Goal: Task Accomplishment & Management: Manage account settings

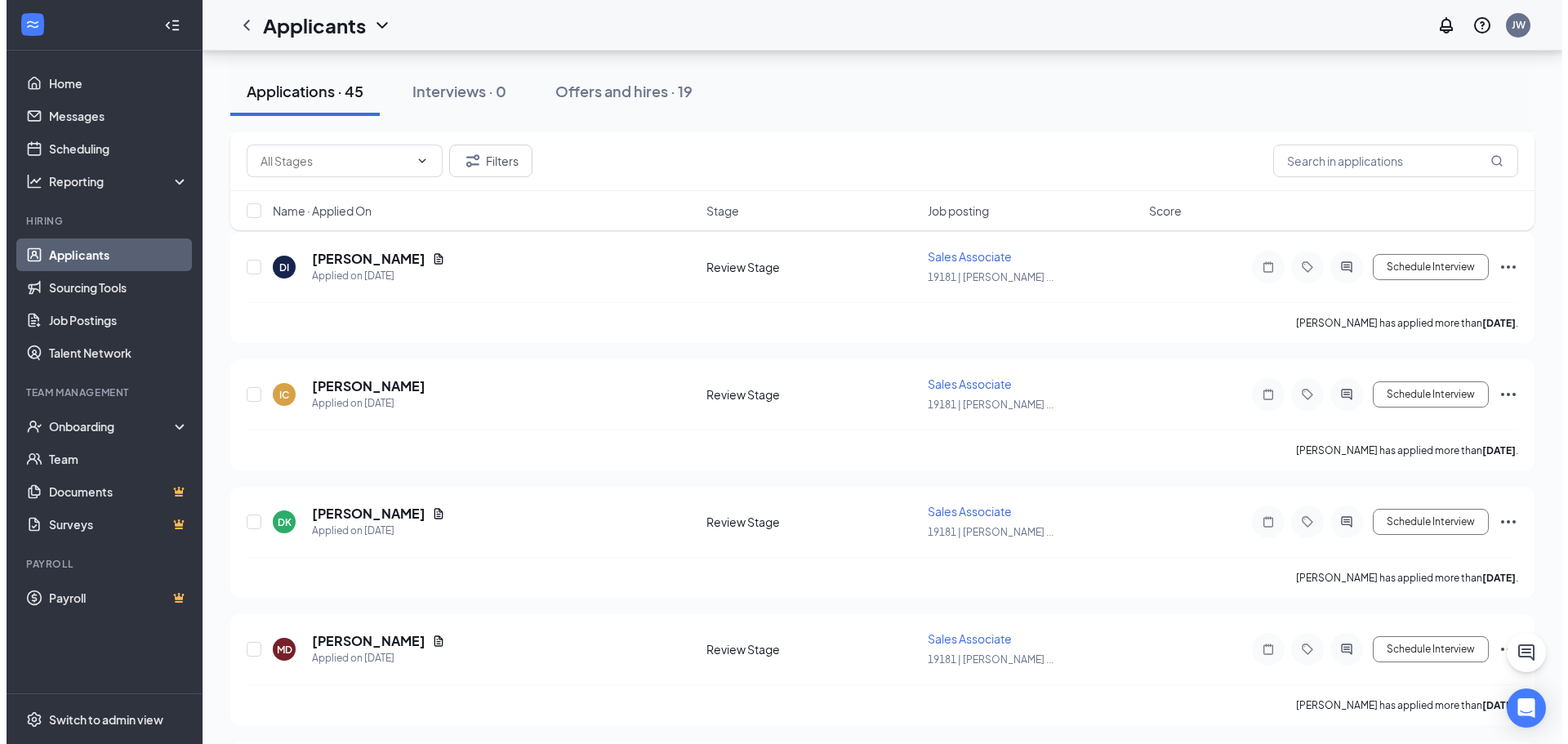
scroll to position [1959, 0]
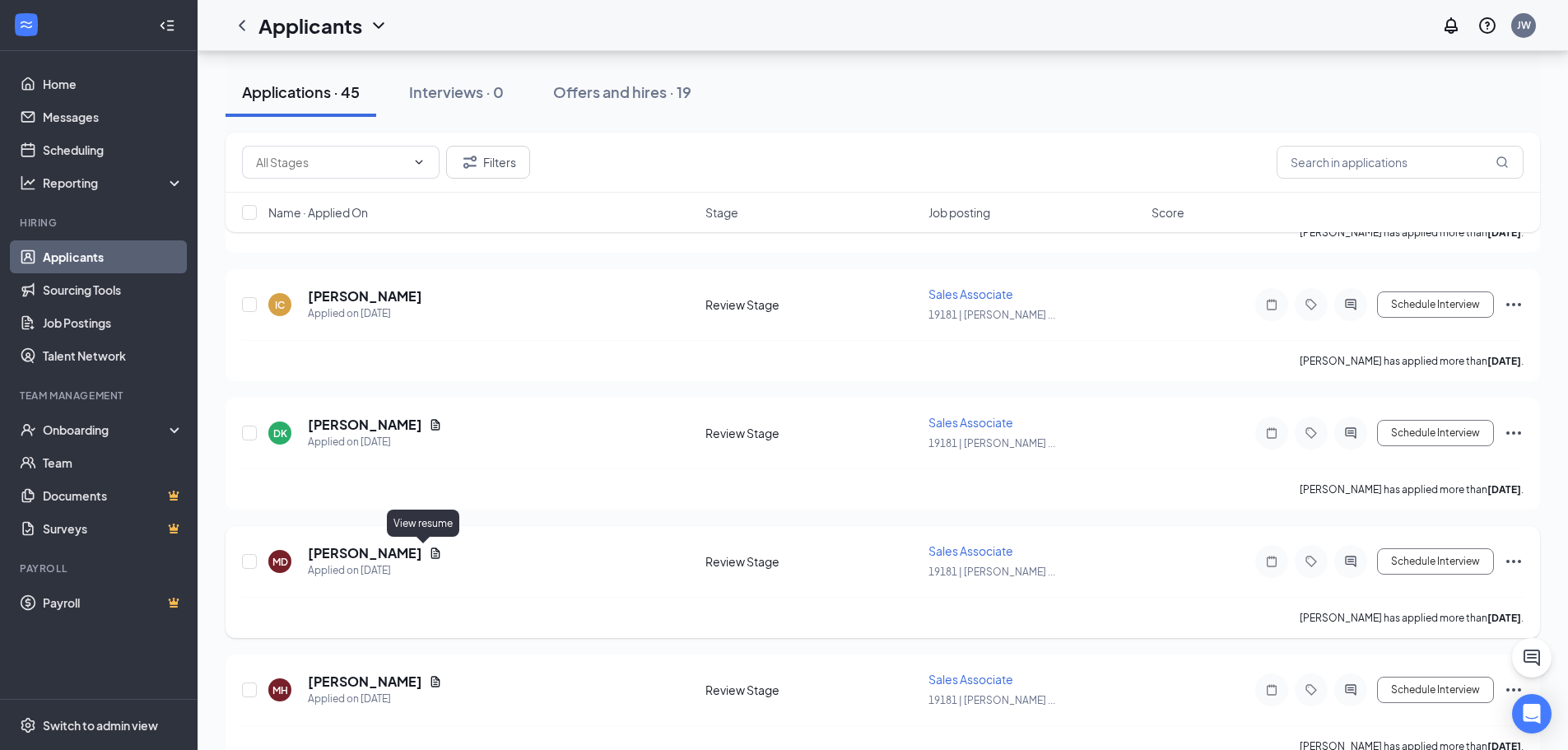
click at [431, 551] on icon "Document" at bounding box center [436, 552] width 9 height 10
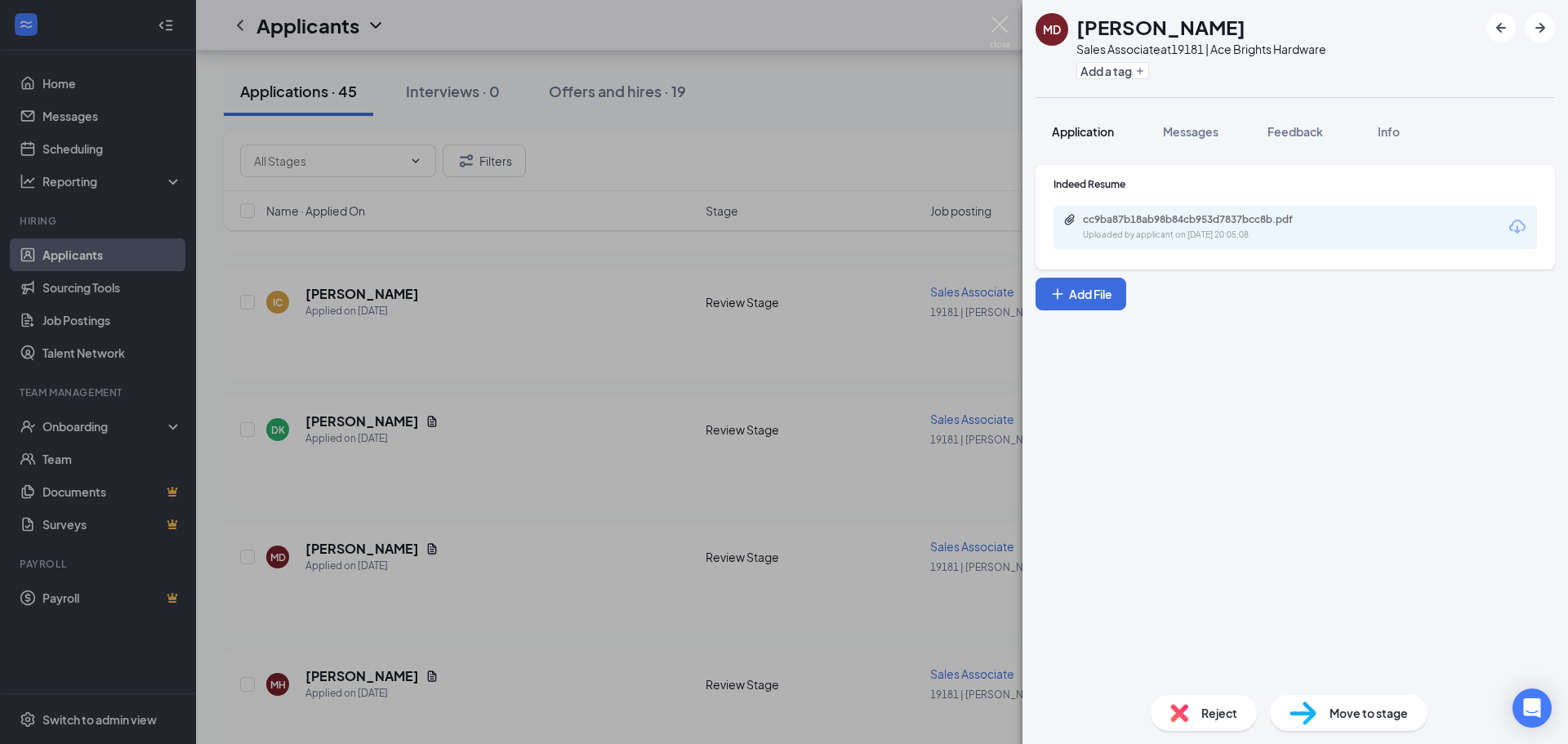
click at [1104, 133] on span "Application" at bounding box center [1083, 132] width 62 height 15
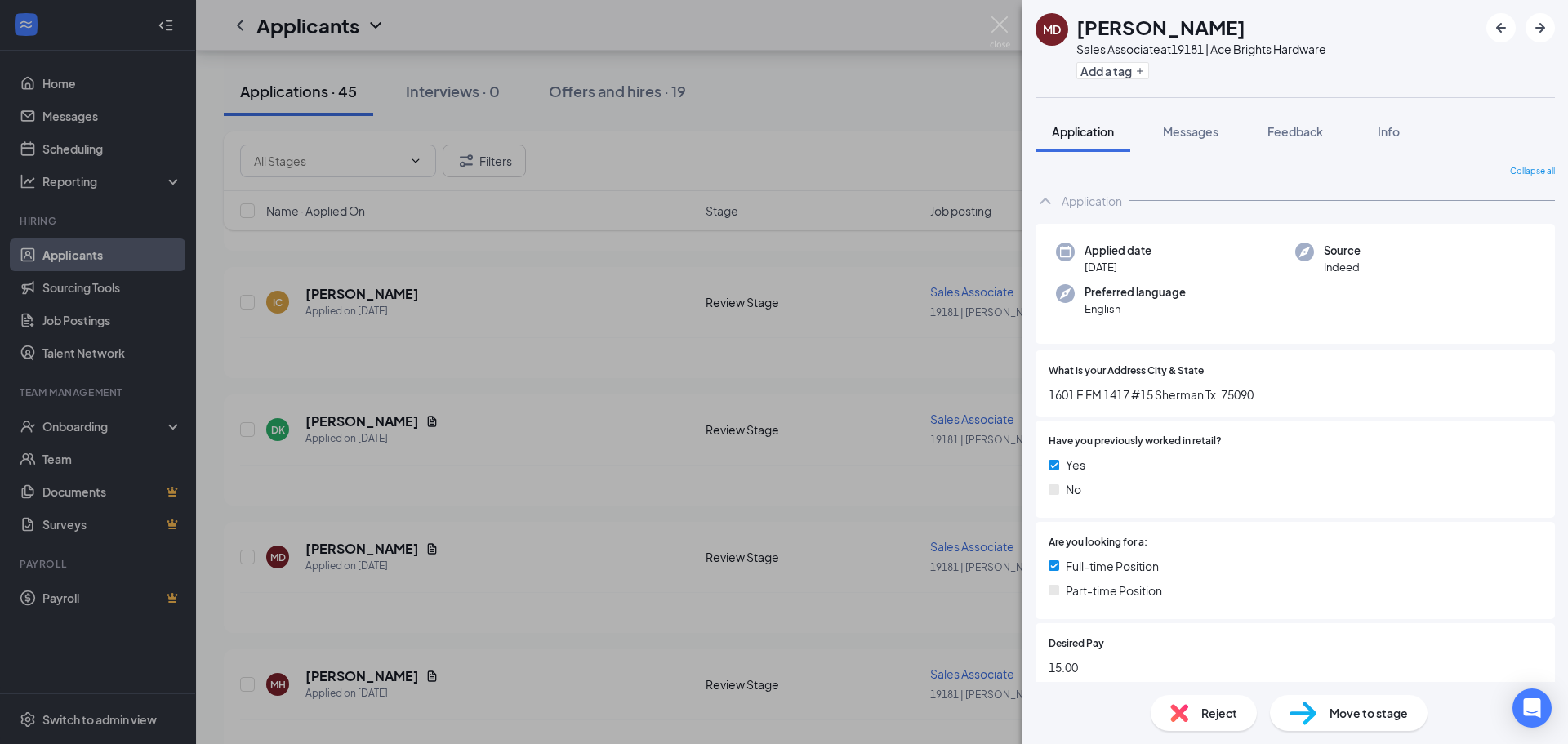
click at [548, 336] on div "MD [PERSON_NAME] Sales Associate at 19181 | Ace Brights Hardware Add a tag Appl…" at bounding box center [784, 372] width 1568 height 744
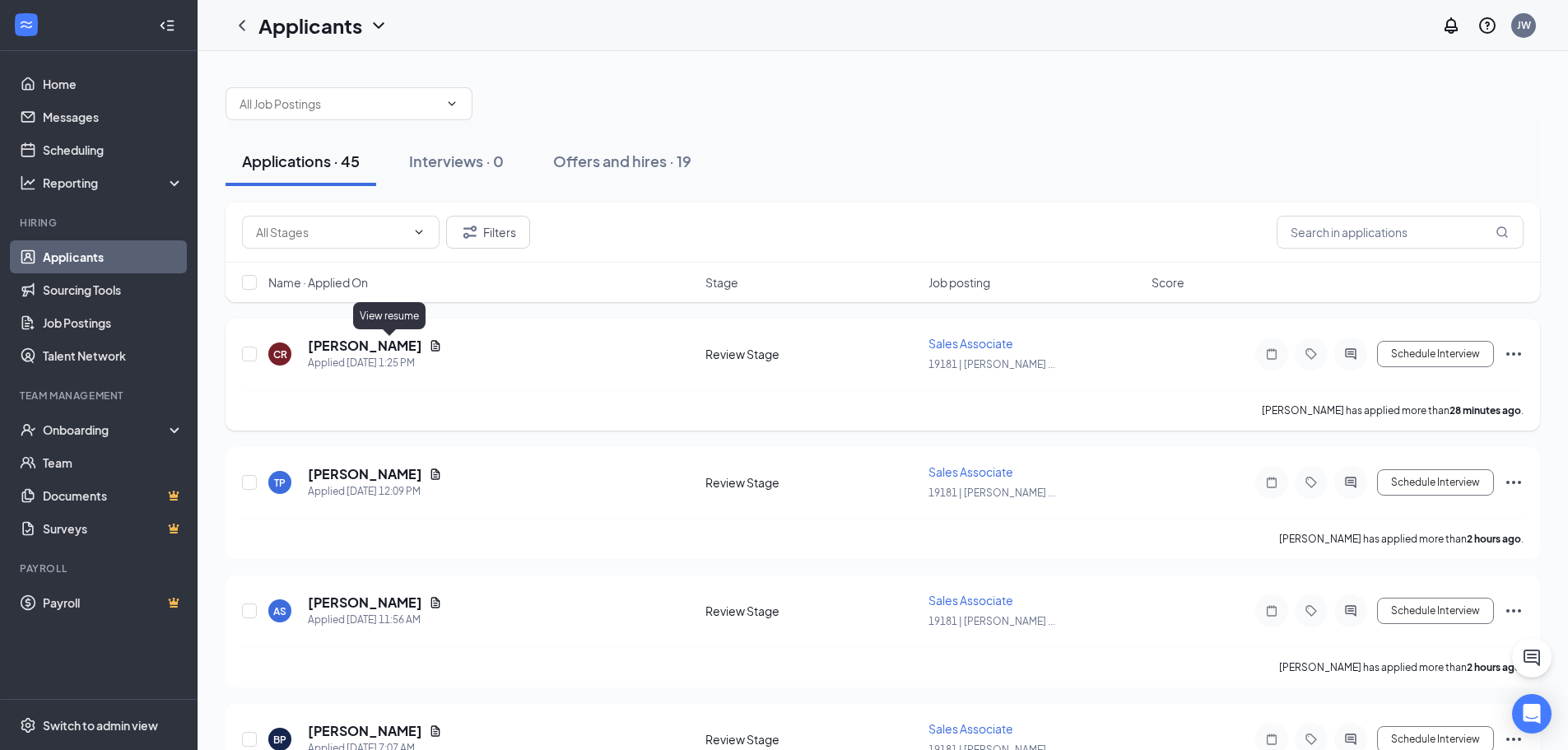
click at [429, 345] on icon "Document" at bounding box center [436, 345] width 13 height 13
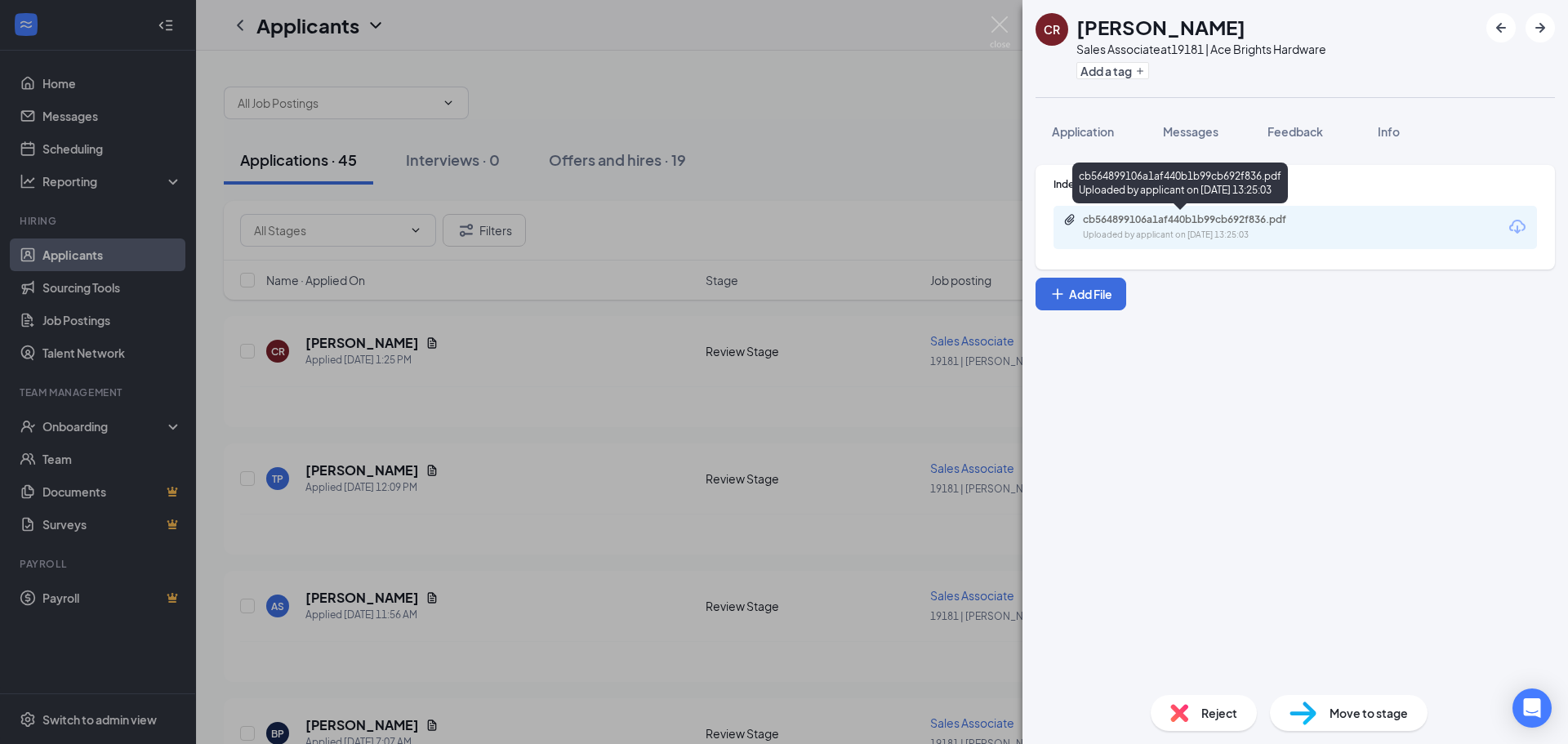
click at [1252, 233] on div "Uploaded by applicant on [DATE] 13:25:03" at bounding box center [1206, 235] width 245 height 13
click at [1083, 133] on span "Application" at bounding box center [1083, 132] width 62 height 15
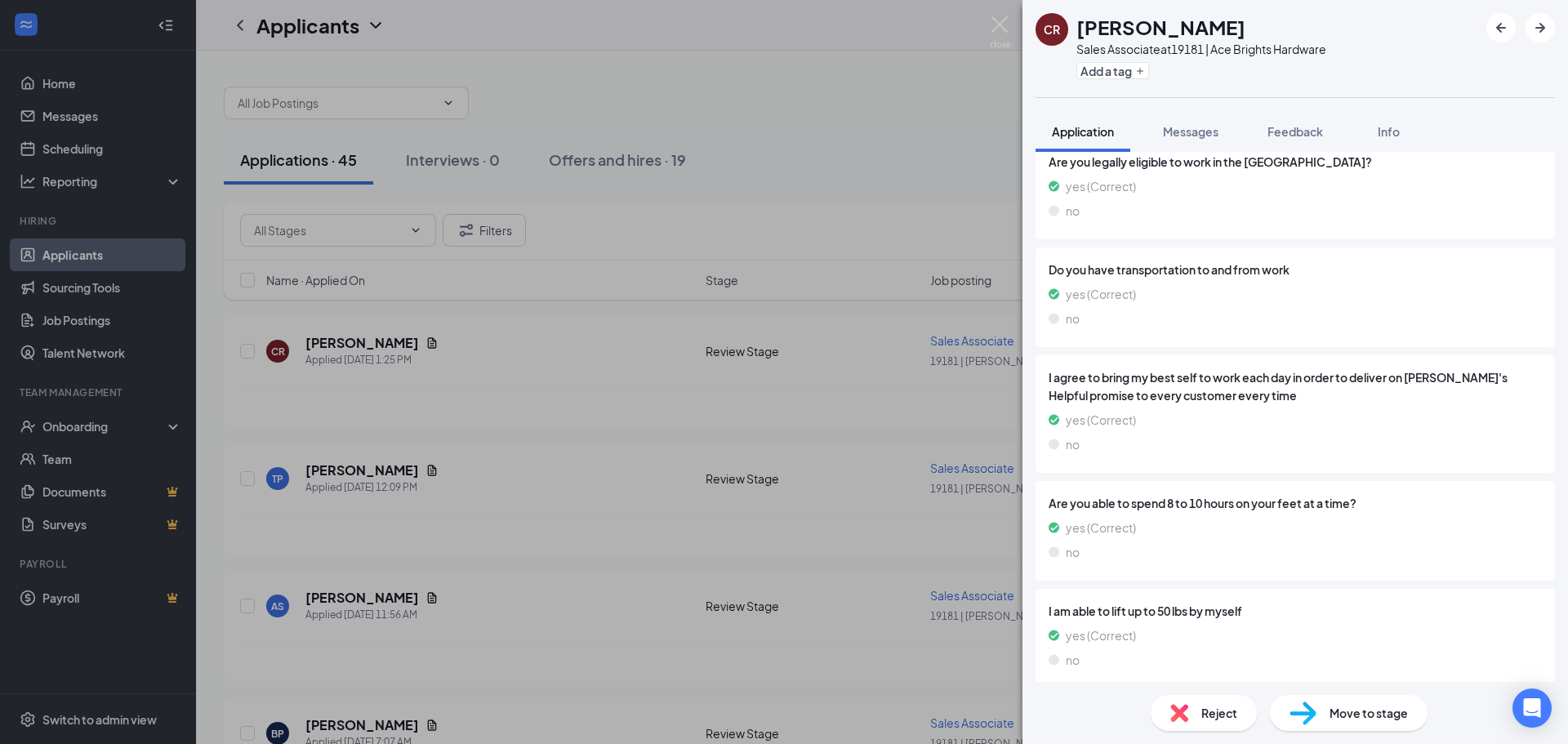
scroll to position [1851, 0]
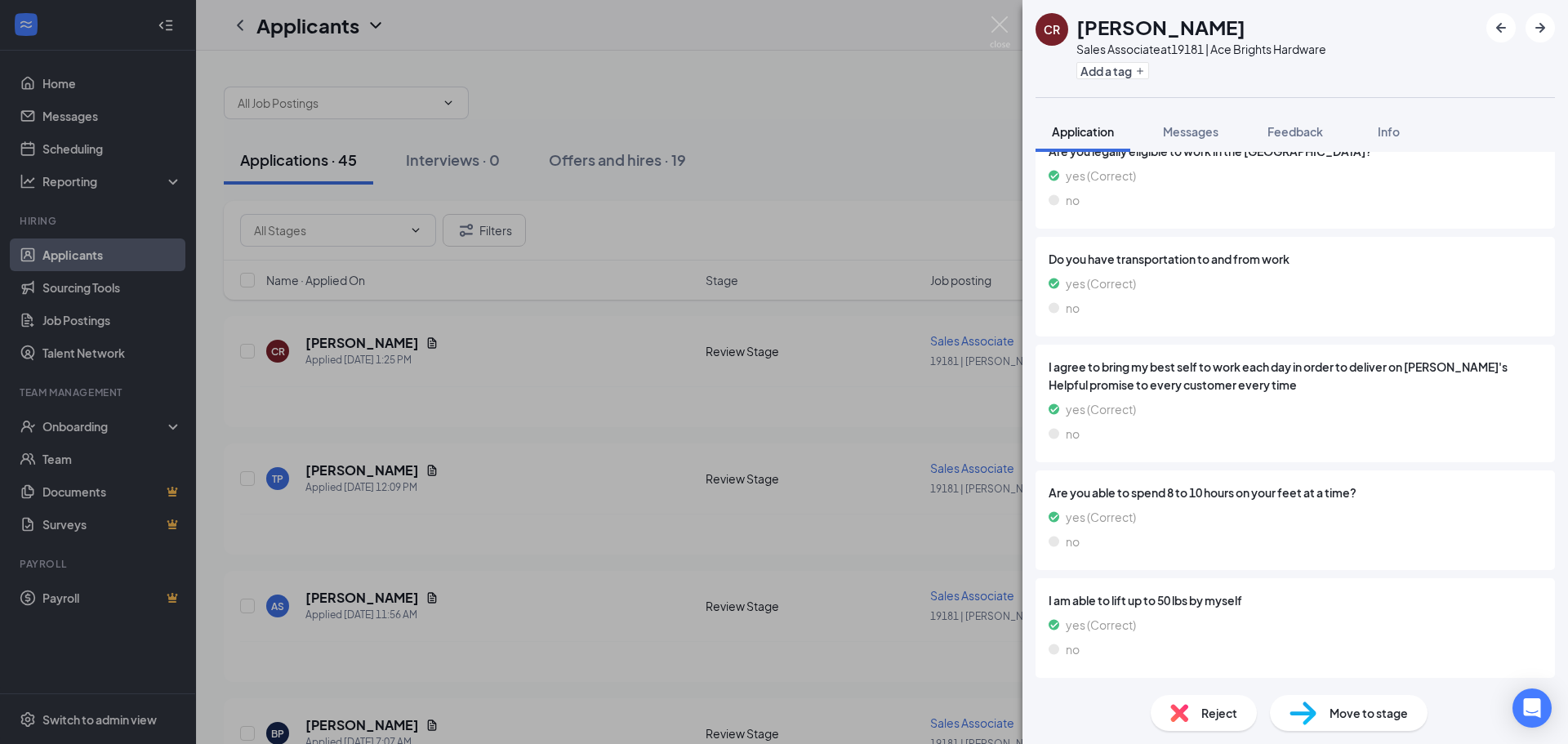
click at [643, 583] on div "CR [PERSON_NAME] Sales Associate at 19181 | Ace Brights Hardware Add a tag Appl…" at bounding box center [784, 372] width 1568 height 744
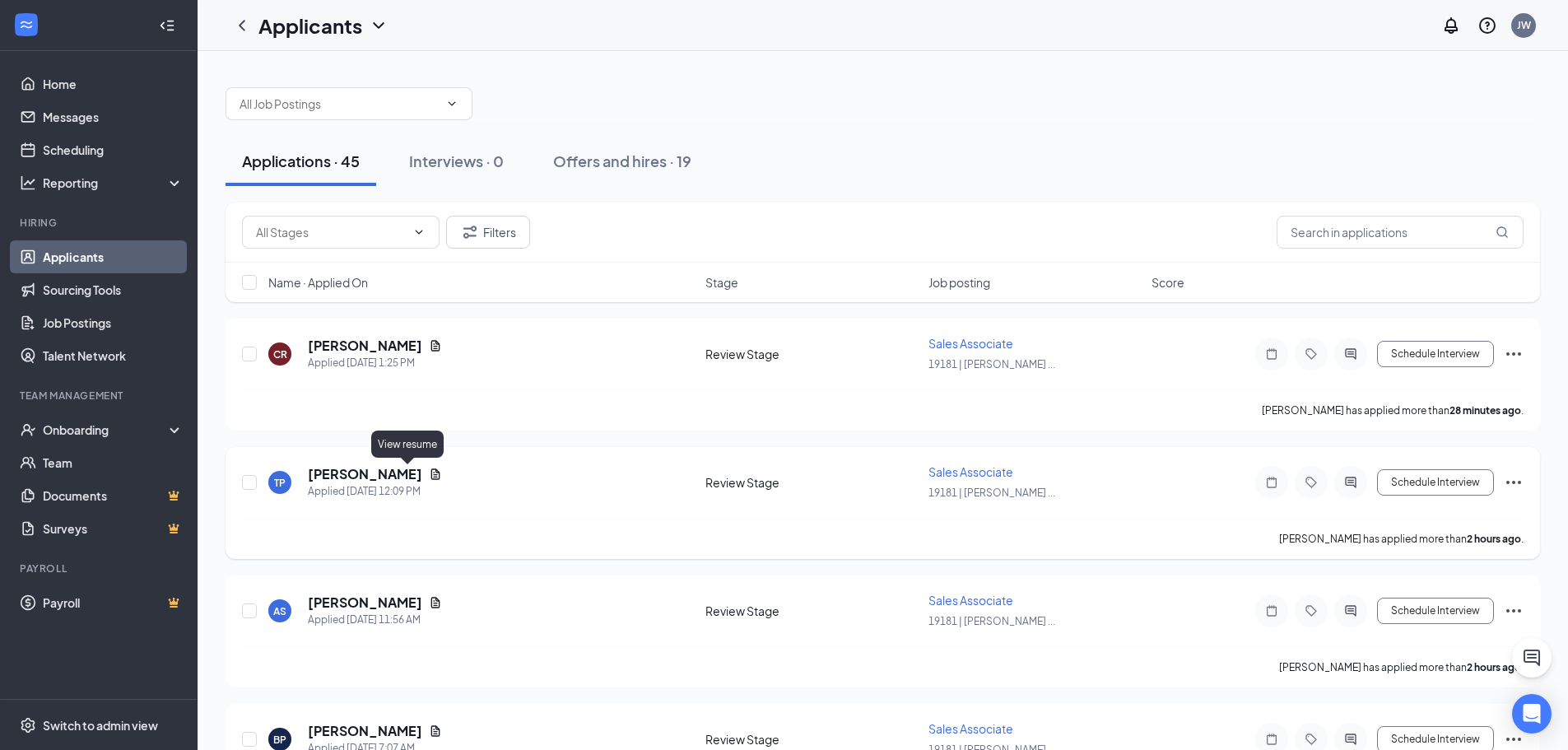
click at [429, 471] on icon "Document" at bounding box center [436, 474] width 13 height 13
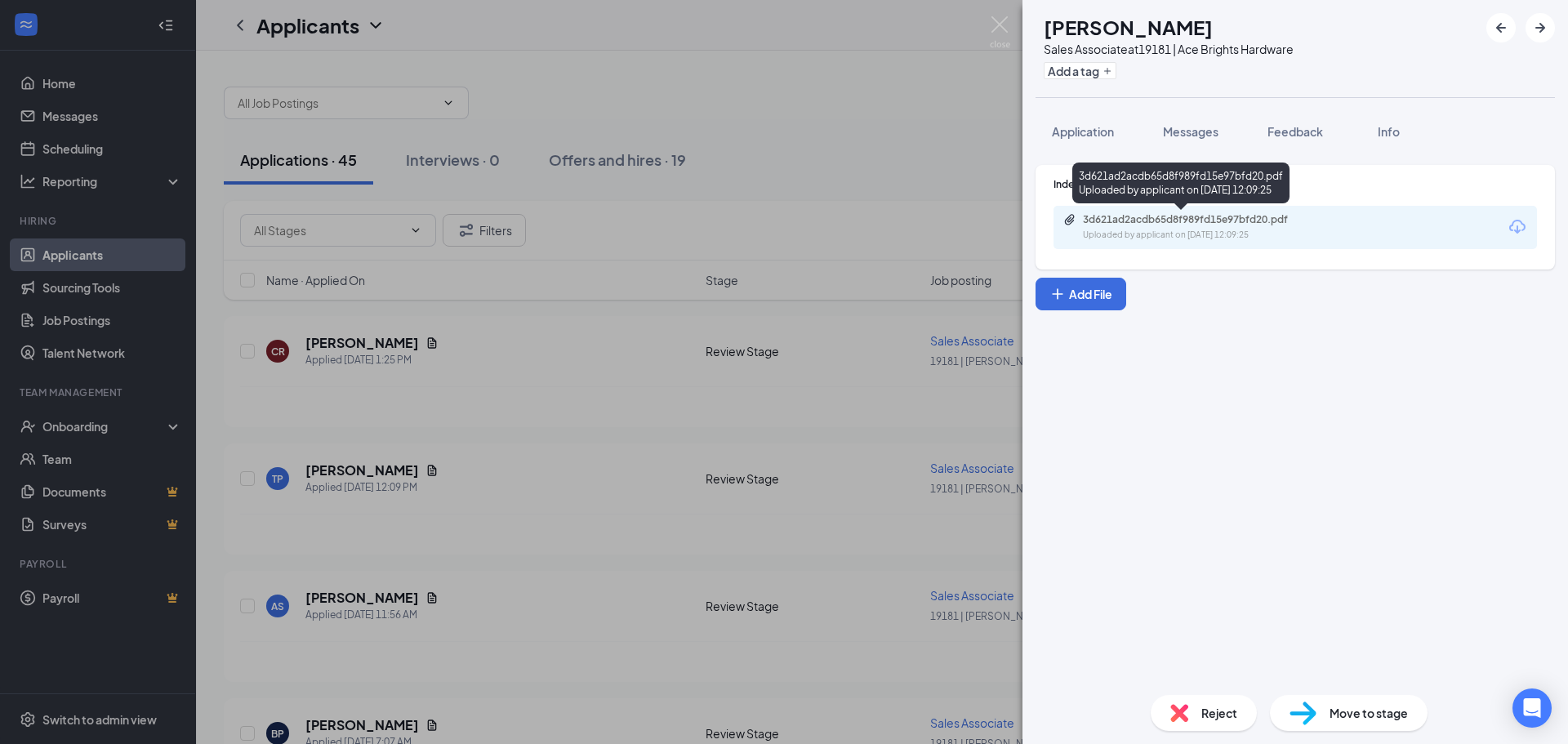
click at [1157, 228] on div "3d621ad2acdb65d8f989fd15e97bfd20.pdf Uploaded by applicant on [DATE] 12:09:25" at bounding box center [1195, 227] width 264 height 29
click at [1077, 126] on span "Application" at bounding box center [1083, 132] width 62 height 15
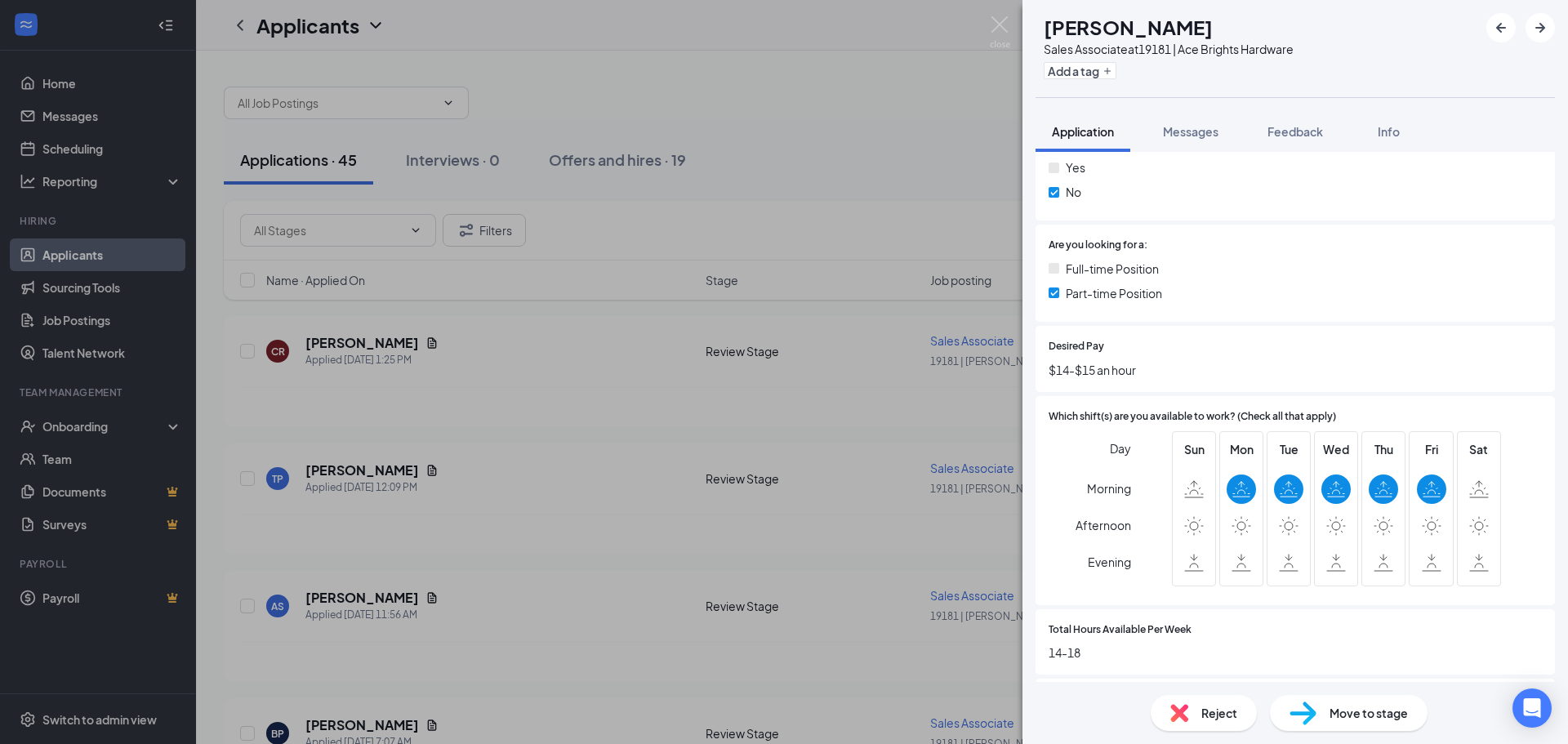
scroll to position [327, 0]
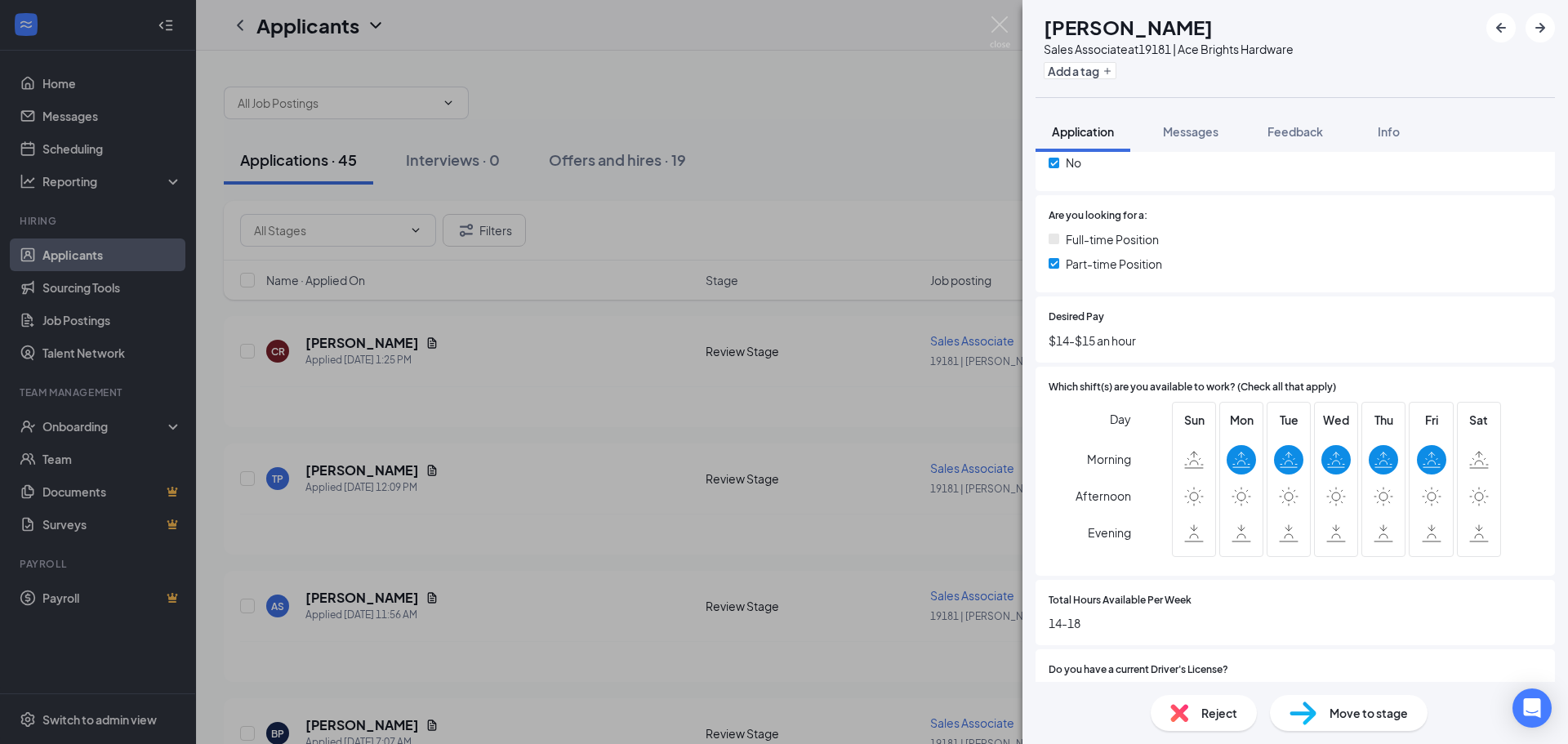
click at [1220, 712] on span "Reject" at bounding box center [1220, 712] width 35 height 18
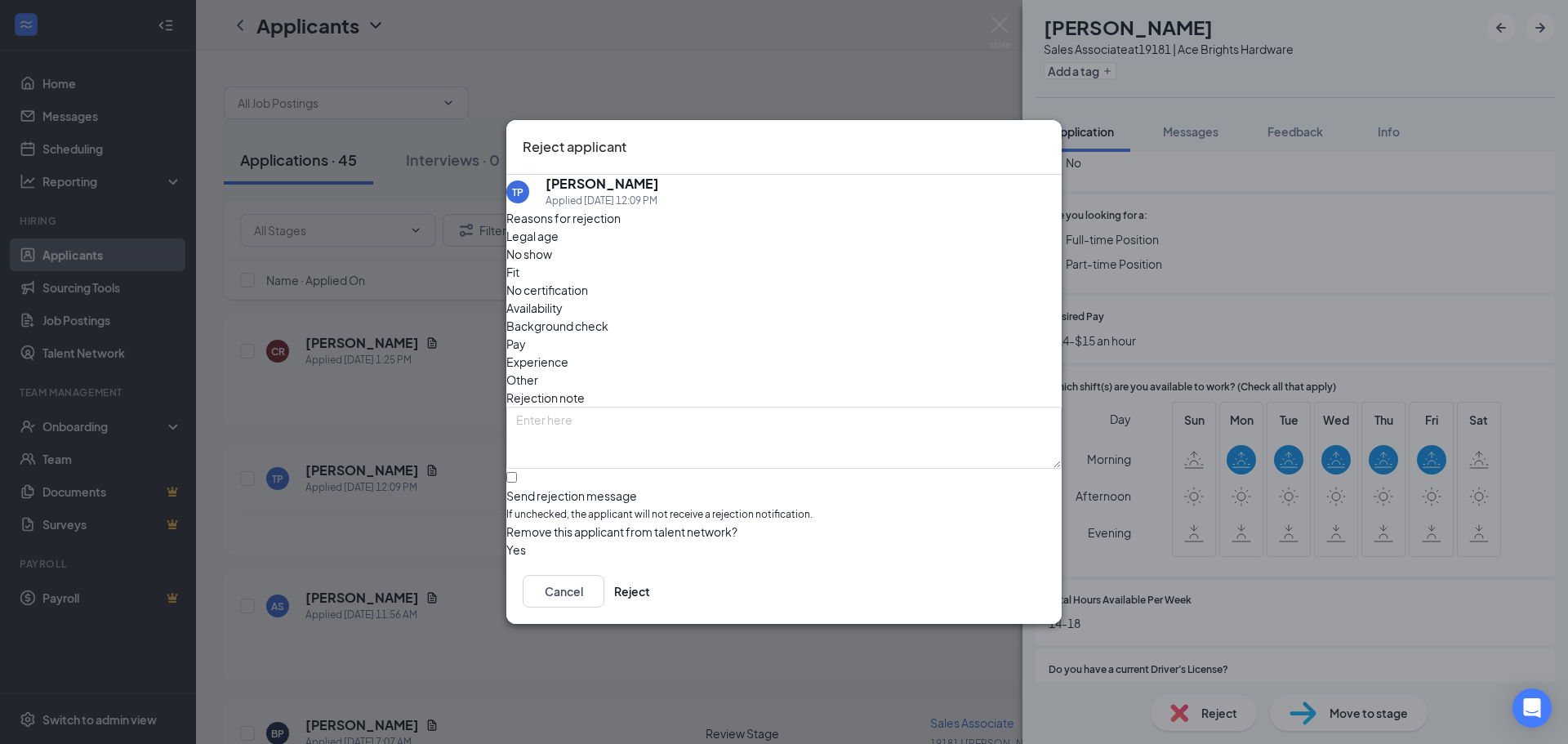
click at [563, 299] on span "Availability" at bounding box center [534, 307] width 56 height 18
click at [517, 472] on input "Send rejection message If unchecked, the applicant will not receive a rejection…" at bounding box center [511, 477] width 10 height 10
checkbox input "true"
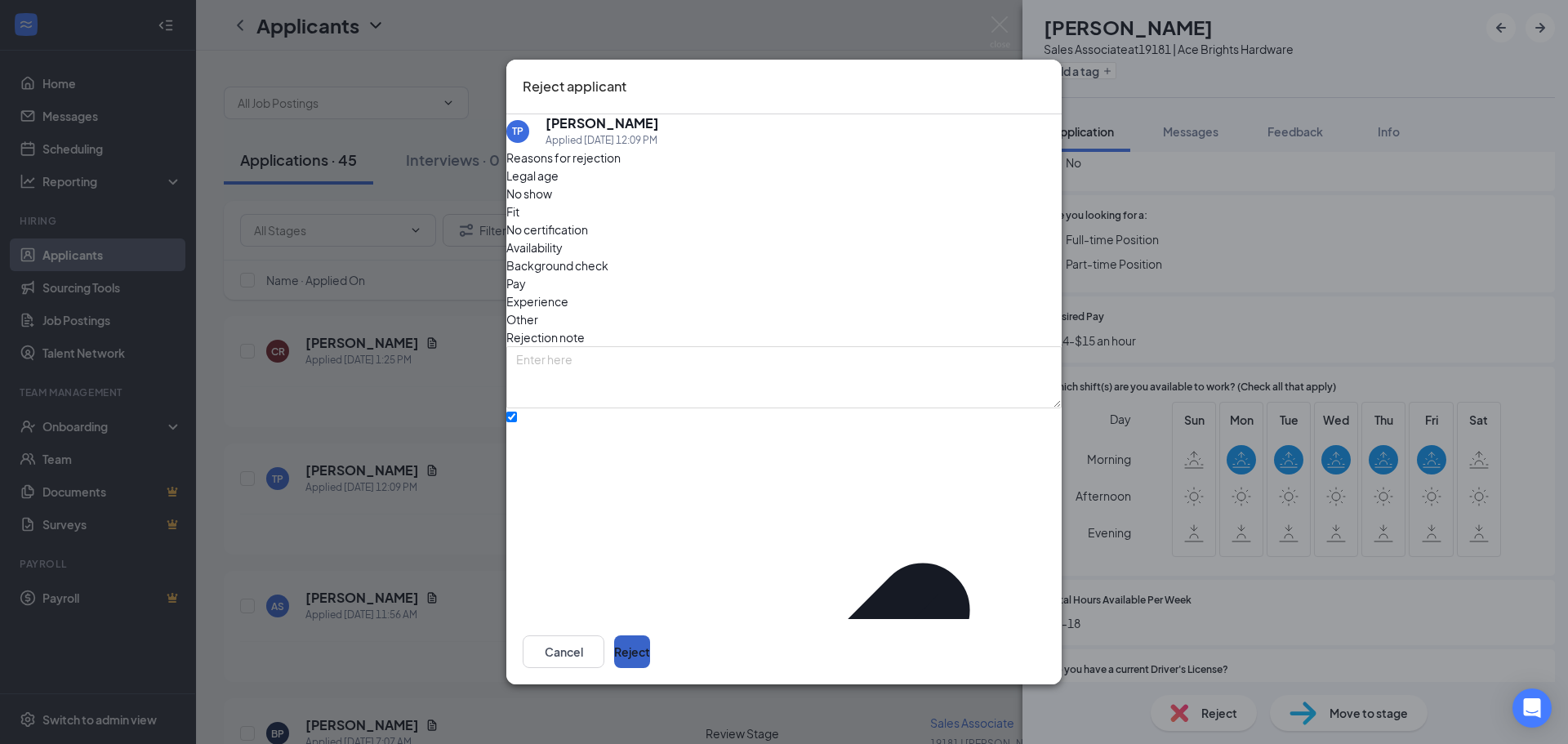
click at [650, 641] on button "Reject" at bounding box center [632, 652] width 35 height 33
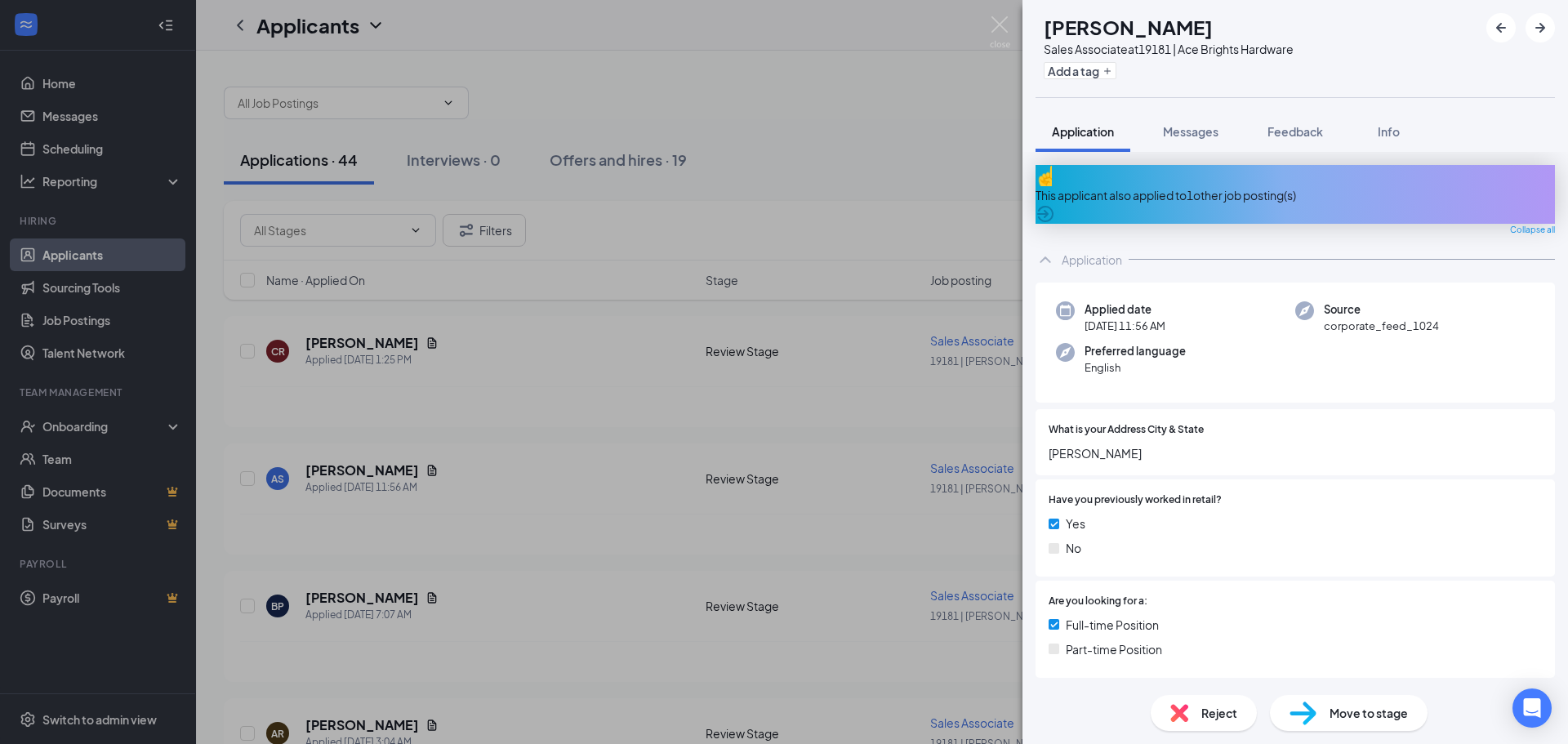
click at [1151, 186] on div "This applicant also applied to 1 other job posting(s)" at bounding box center [1295, 194] width 519 height 18
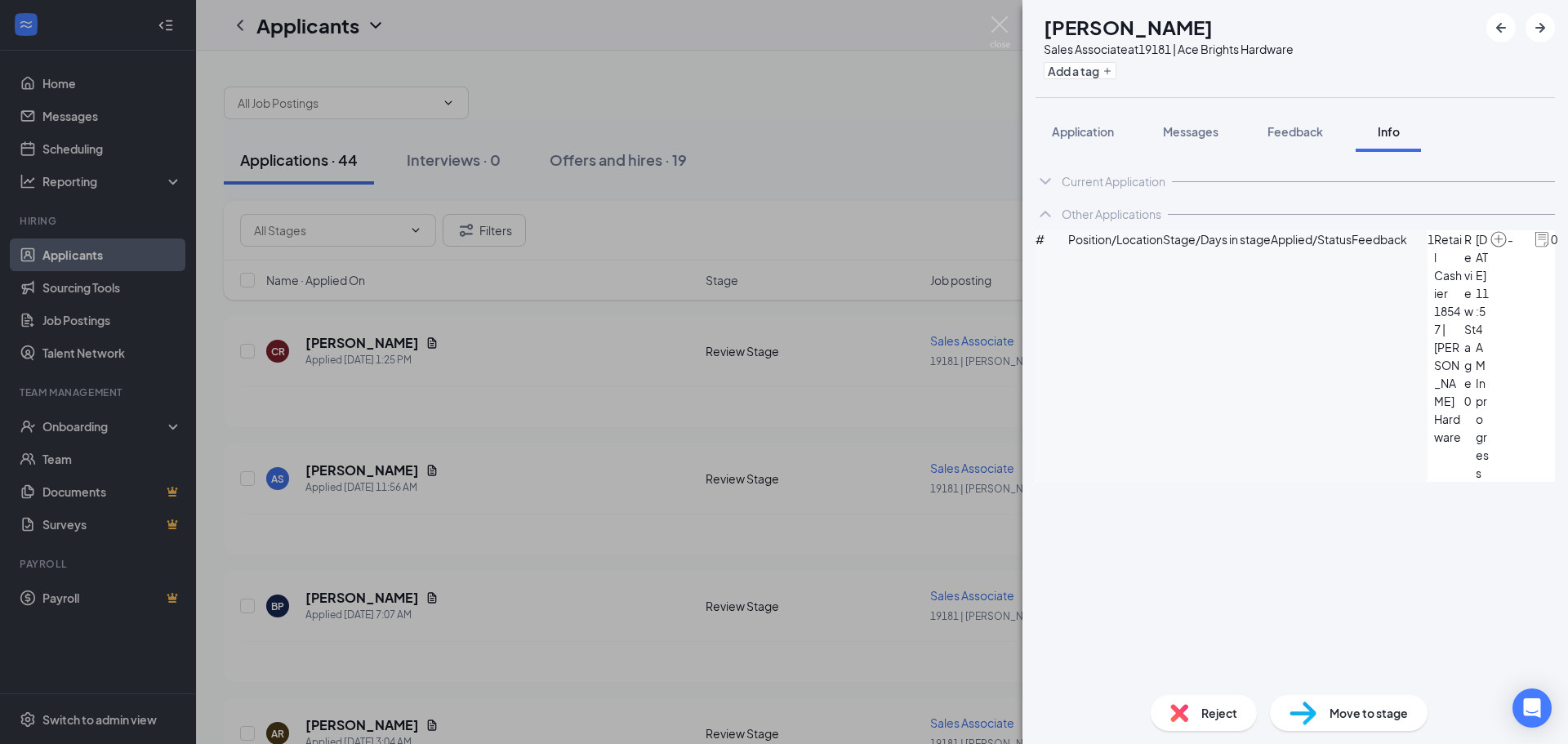
click at [915, 124] on div "AS [PERSON_NAME] Sales Associate at 19181 | Ace Brights Hardware Add a tag Appl…" at bounding box center [784, 372] width 1568 height 744
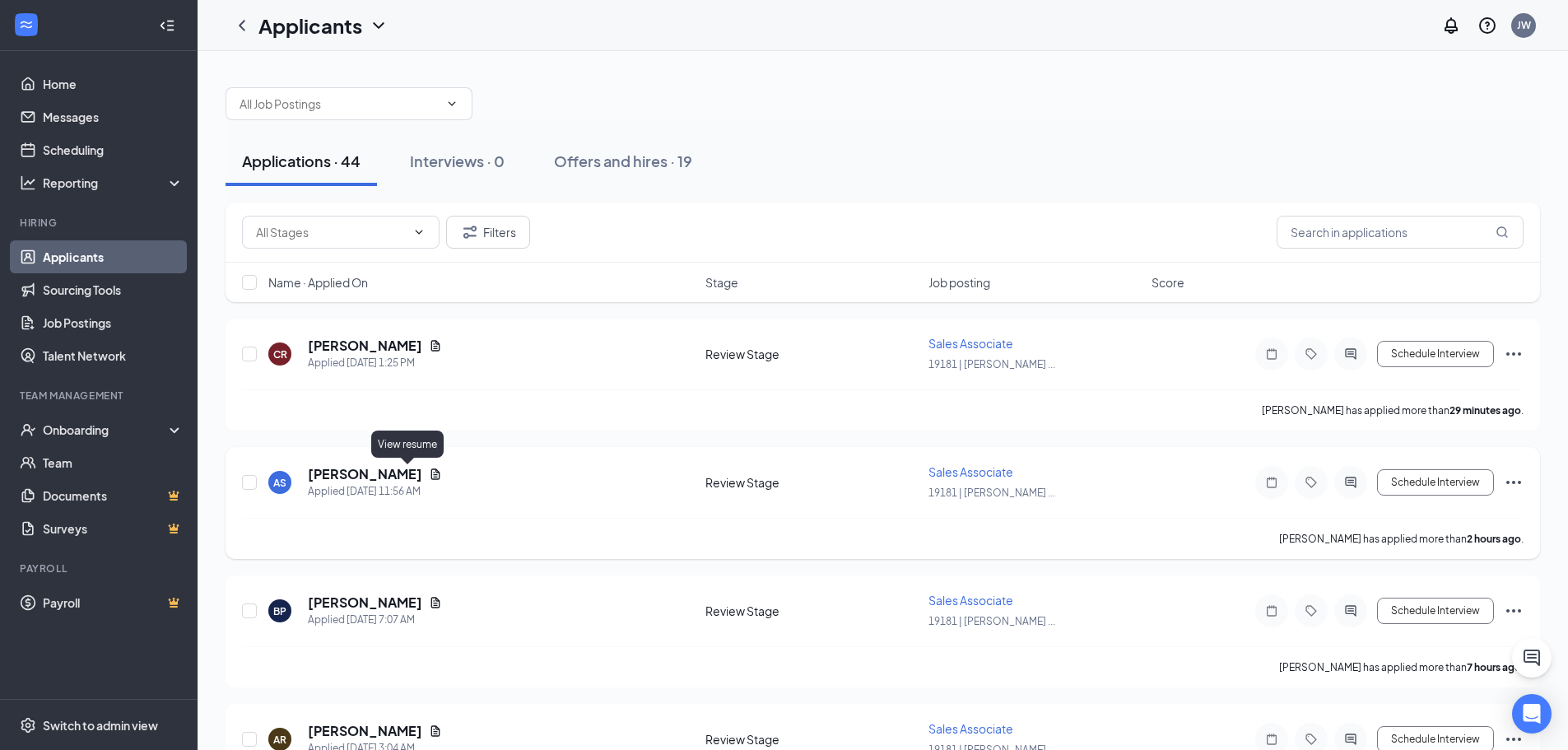
click at [431, 474] on icon "Document" at bounding box center [436, 473] width 9 height 10
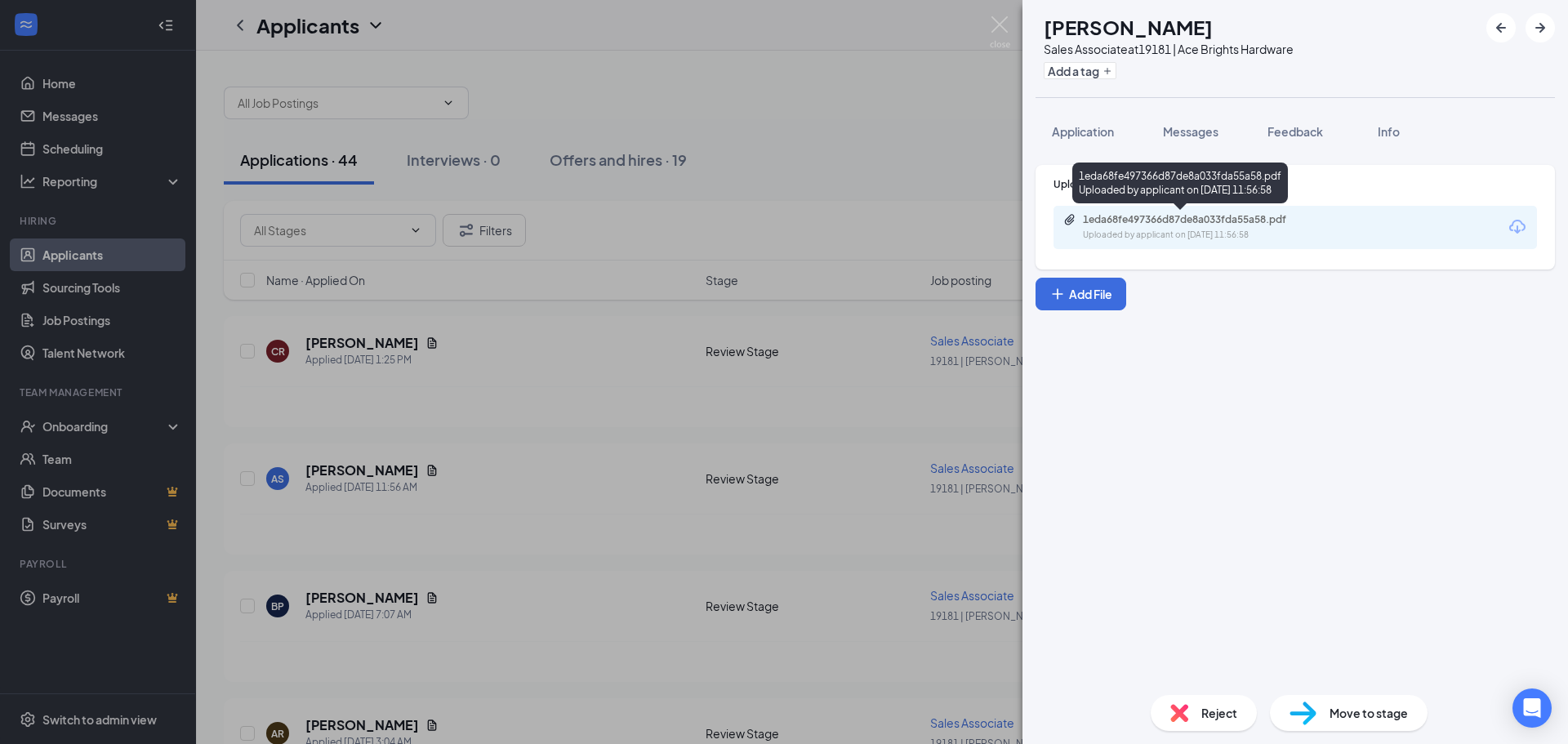
click at [1151, 228] on div "1eda68fe497366d87de8a033fda55a58.pdf Uploaded by applicant on [DATE] 11:56:58" at bounding box center [1195, 227] width 264 height 29
click at [1072, 134] on span "Application" at bounding box center [1083, 132] width 62 height 15
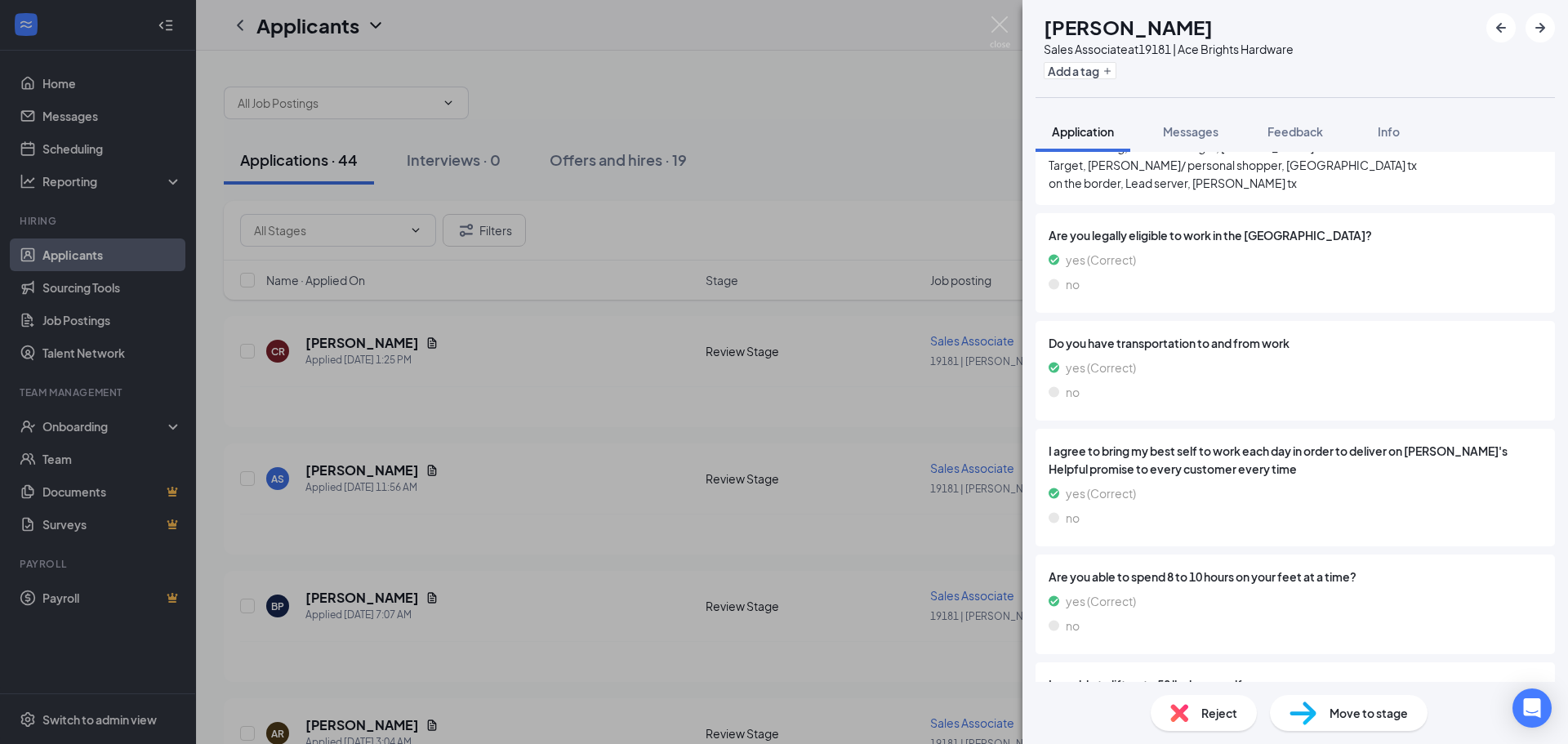
scroll to position [1949, 0]
